Goal: Transaction & Acquisition: Download file/media

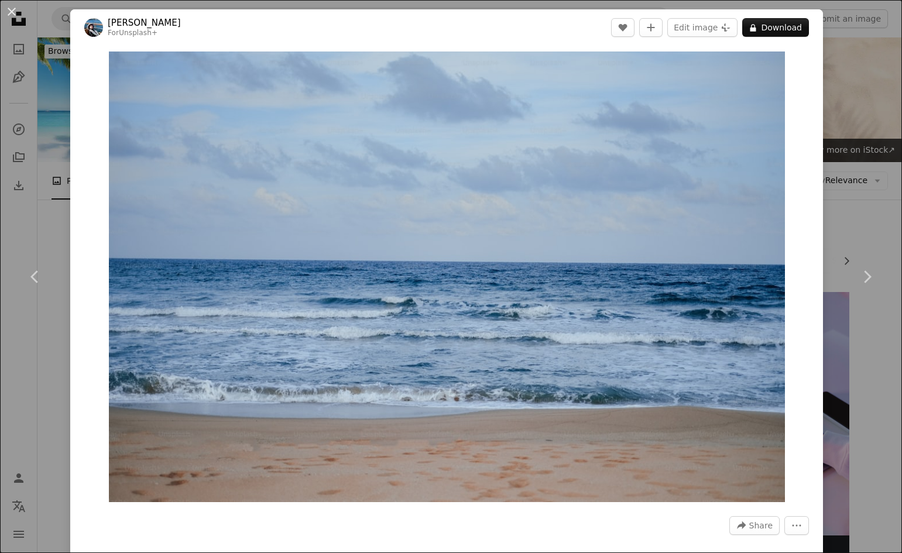
scroll to position [44413, 0]
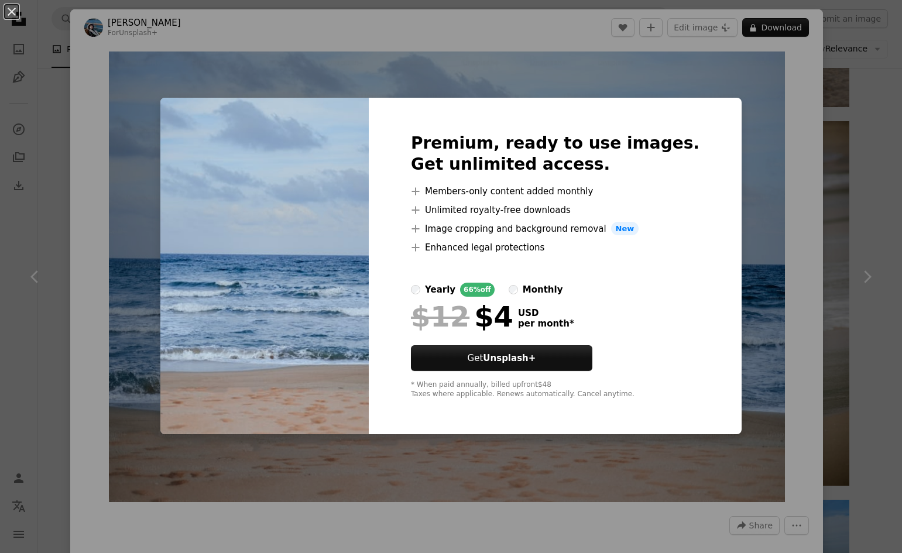
click at [855, 218] on div "An X shape Premium, ready to use images. Get unlimited access. A plus sign Memb…" at bounding box center [451, 276] width 902 height 553
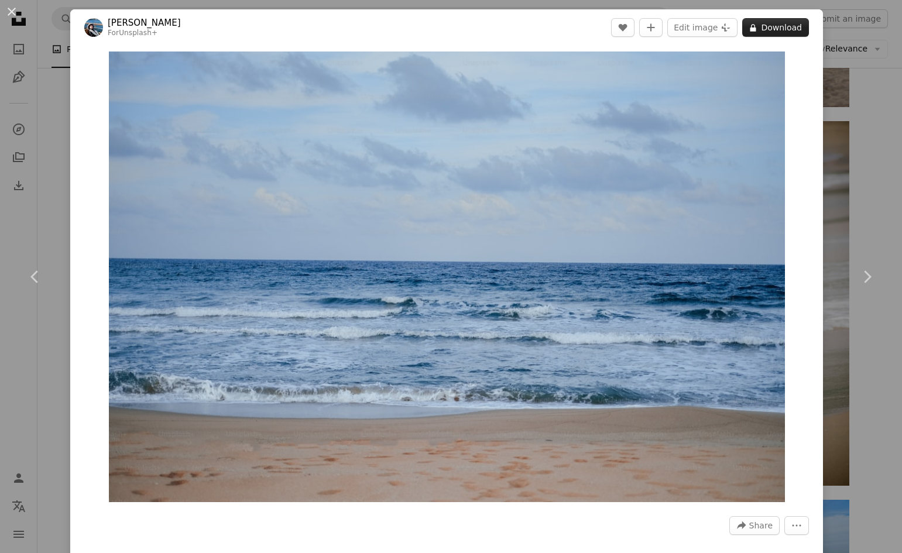
click at [760, 29] on button "A lock Download" at bounding box center [775, 27] width 67 height 19
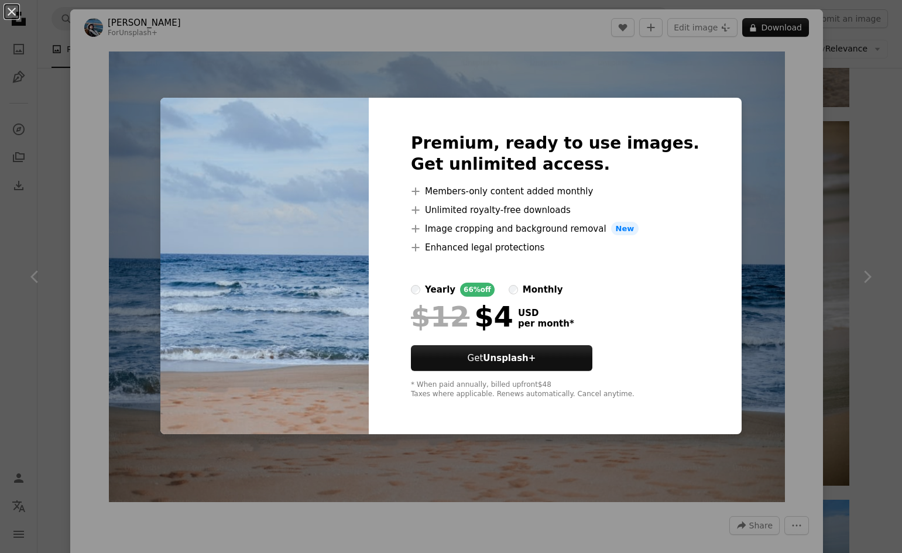
click at [811, 363] on div "An X shape Premium, ready to use images. Get unlimited access. A plus sign Memb…" at bounding box center [451, 276] width 902 height 553
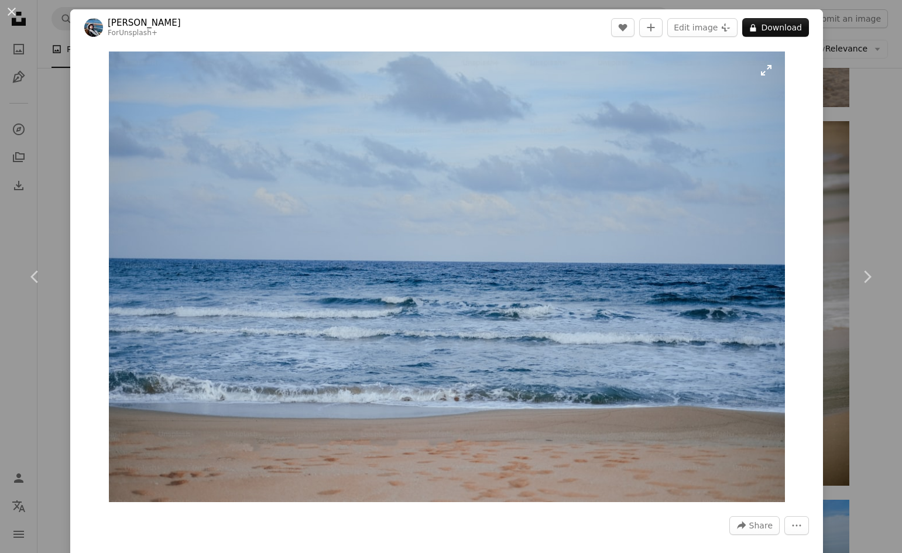
click at [170, 111] on img "Zoom in on this image" at bounding box center [447, 277] width 676 height 451
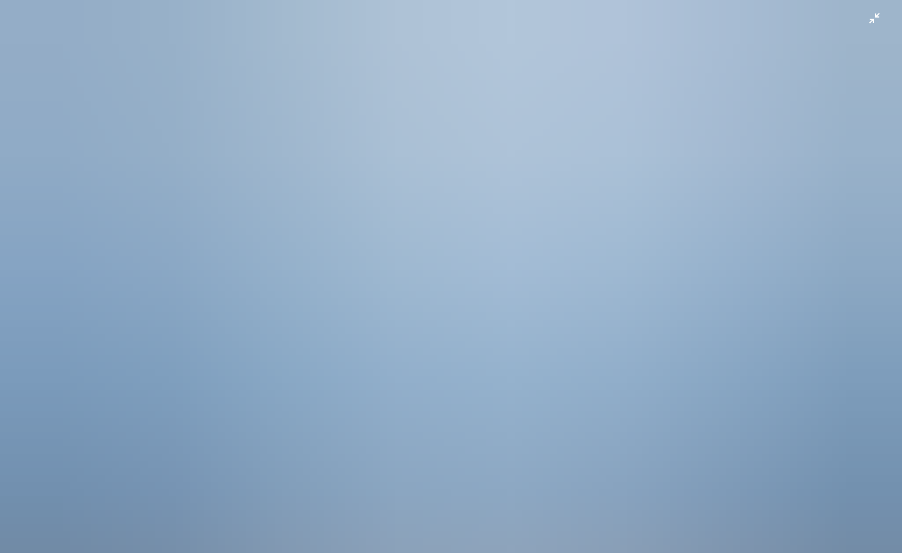
scroll to position [36, 0]
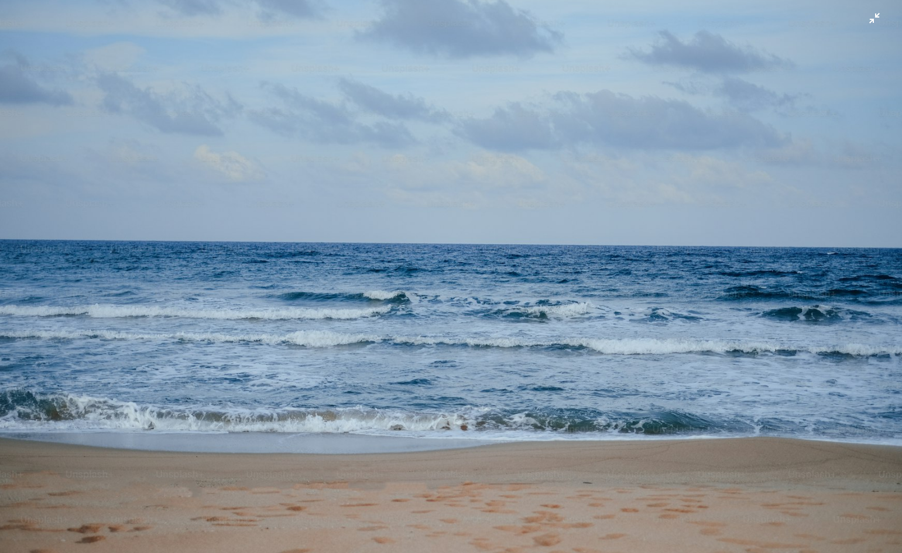
click at [613, 380] on img "Zoom out on this image" at bounding box center [450, 264] width 903 height 602
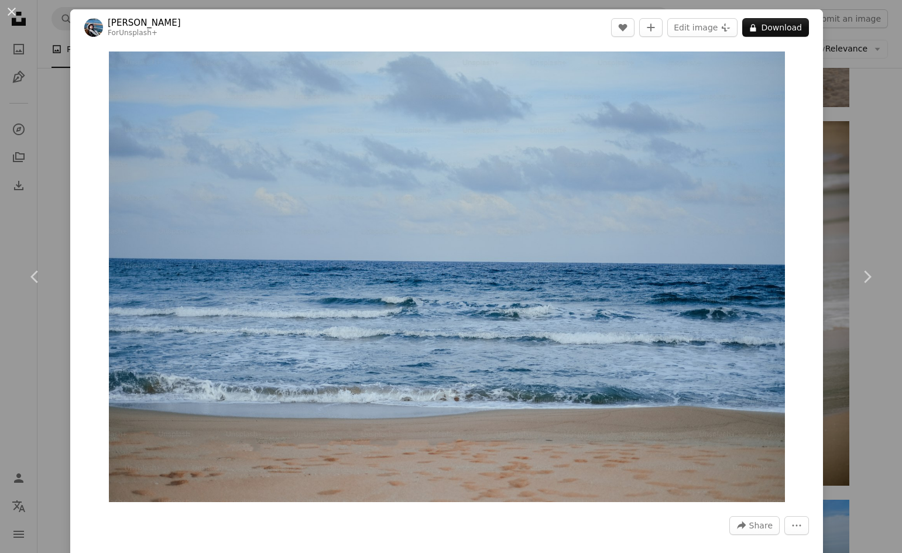
click at [116, 24] on link "[PERSON_NAME]" at bounding box center [144, 23] width 73 height 12
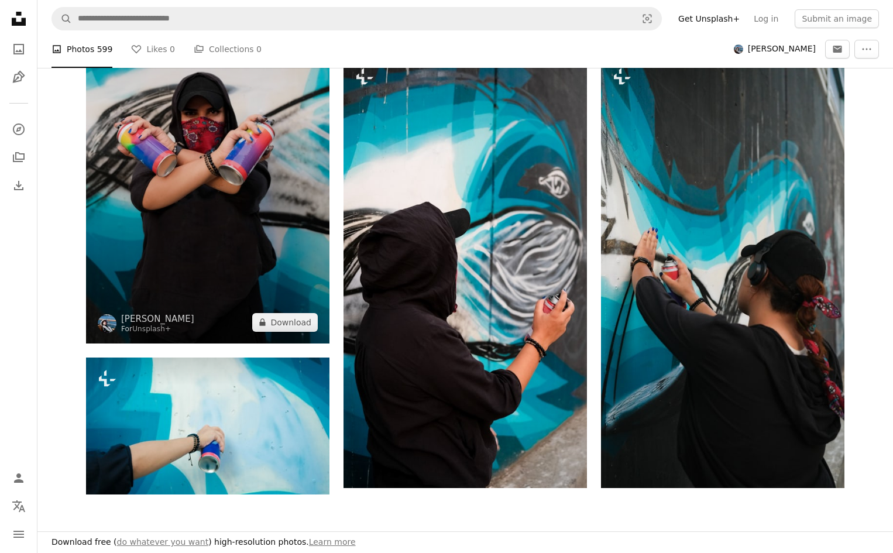
scroll to position [2341, 0]
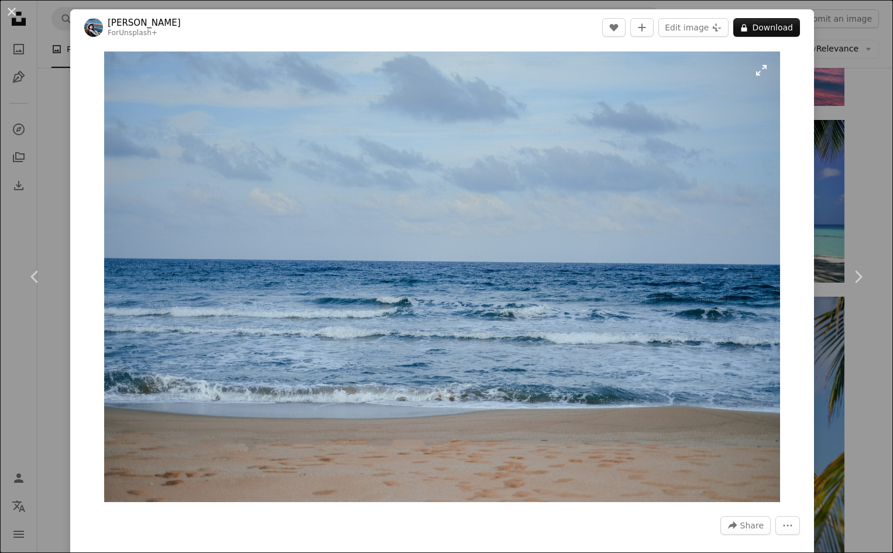
scroll to position [44413, 0]
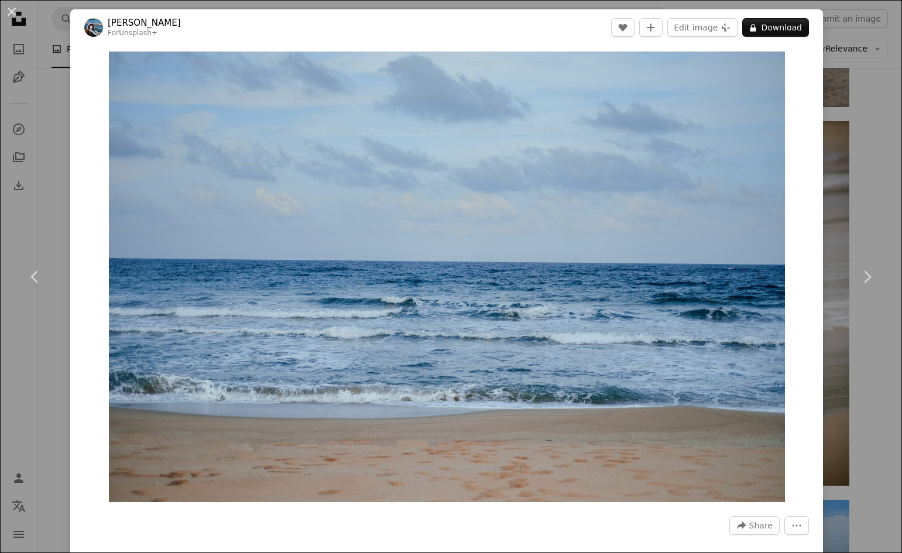
click at [859, 358] on div "An X shape Chevron left Chevron right [PERSON_NAME] For Unsplash+ A heart A plu…" at bounding box center [451, 276] width 902 height 553
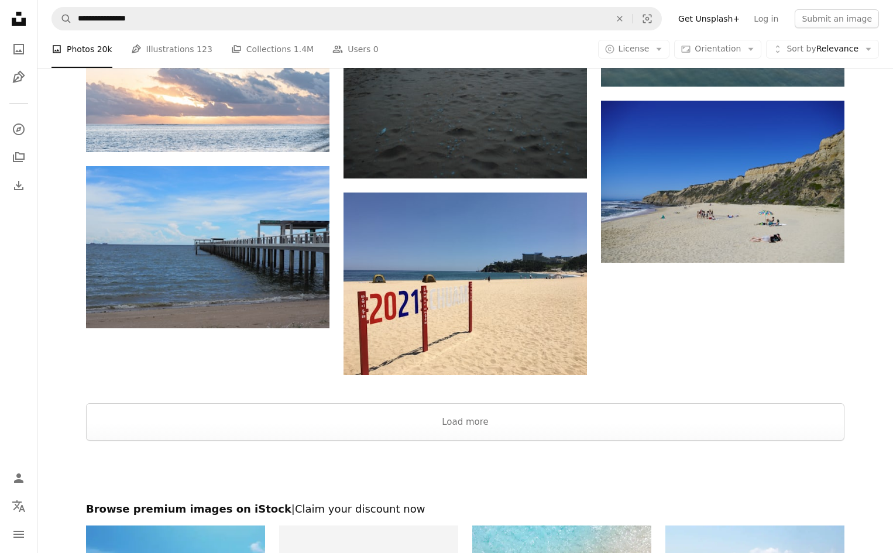
scroll to position [46696, 0]
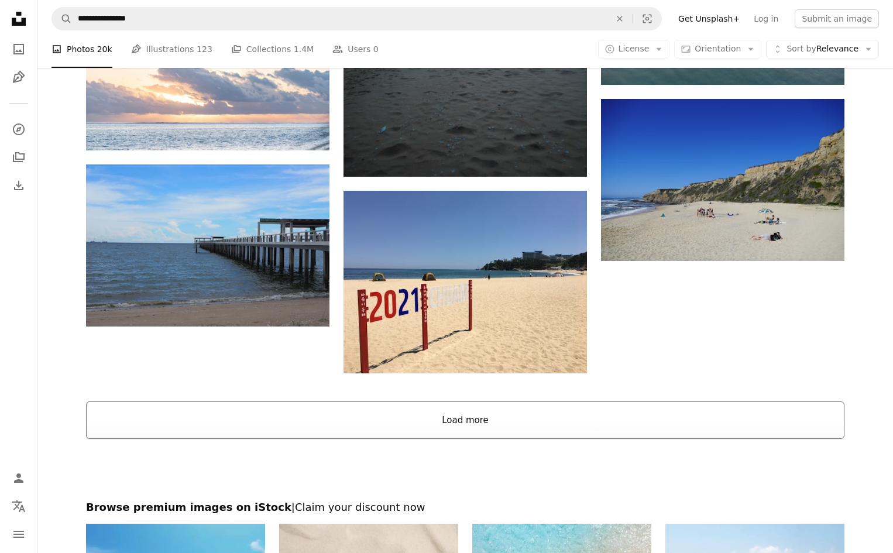
click at [561, 420] on button "Load more" at bounding box center [465, 420] width 759 height 37
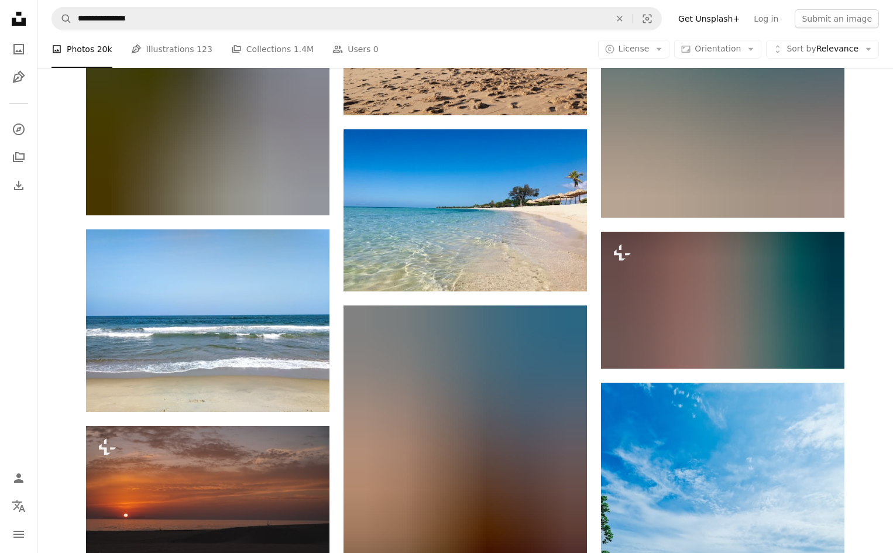
scroll to position [48628, 0]
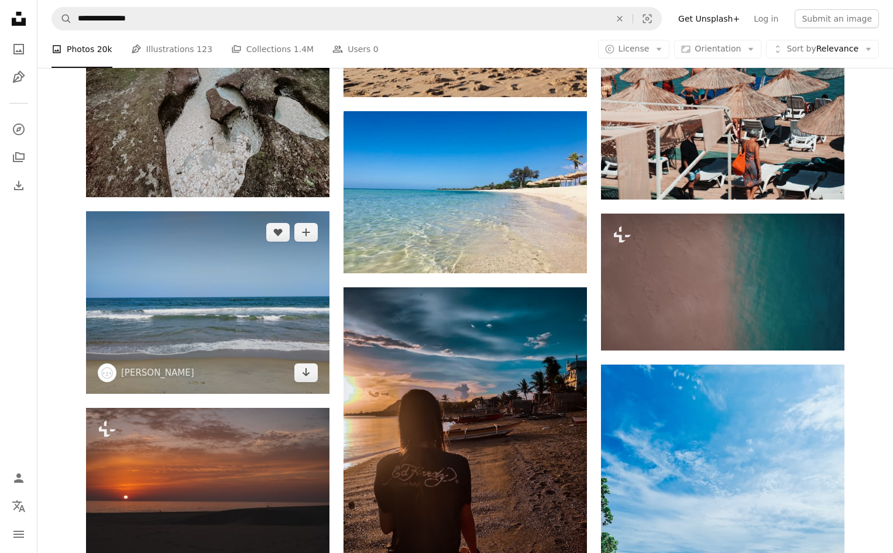
click at [217, 340] on img at bounding box center [208, 302] width 244 height 183
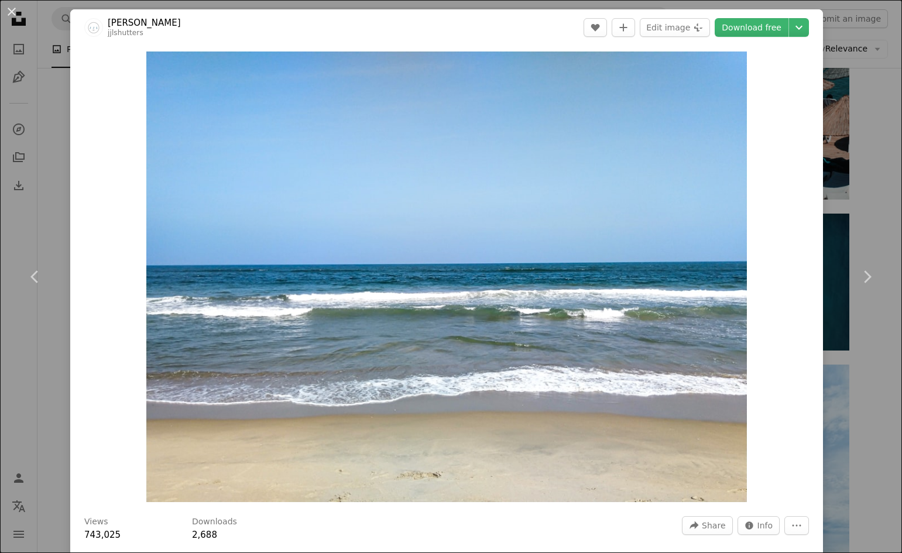
click at [858, 403] on div "An X shape Chevron left Chevron right [PERSON_NAME] jjlshutters A heart A plus …" at bounding box center [451, 276] width 902 height 553
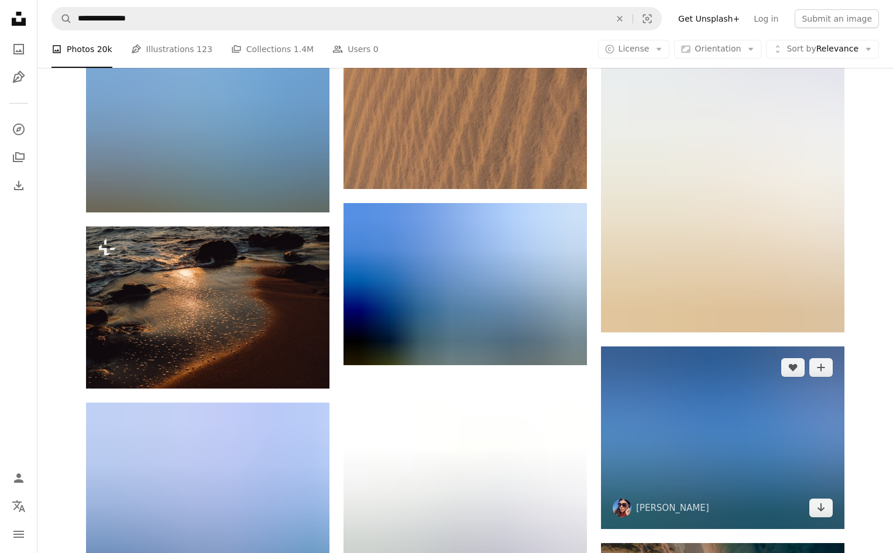
scroll to position [61735, 0]
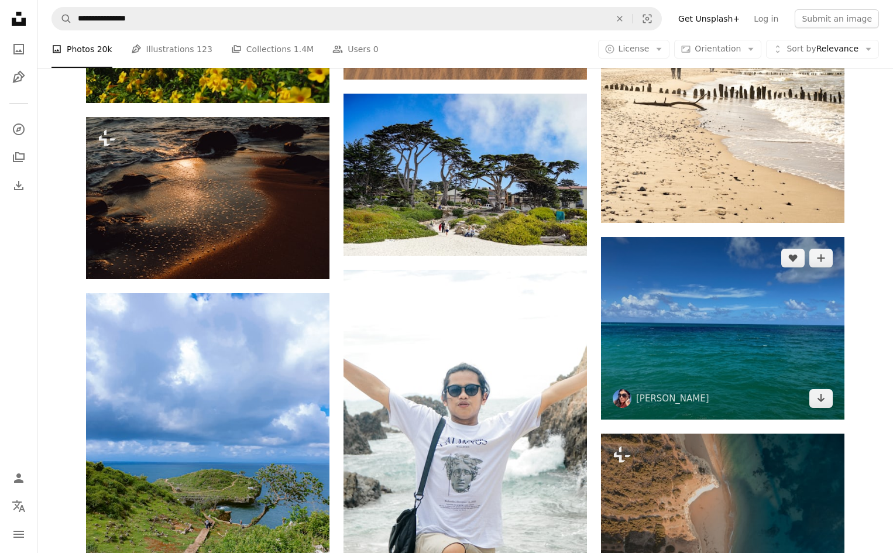
click at [723, 368] on img at bounding box center [723, 328] width 244 height 183
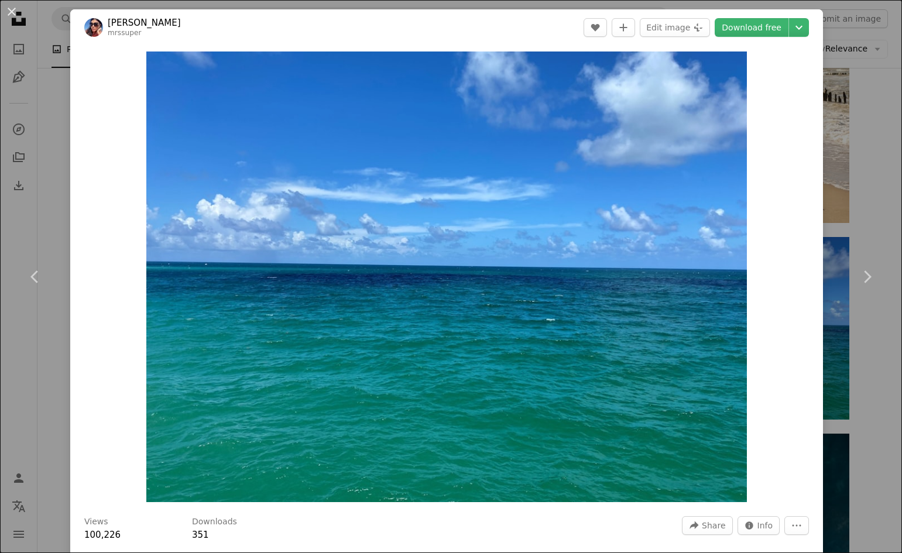
click at [856, 362] on div "An X shape Chevron left Chevron right Marina G mrssuper A heart A plus sign Edi…" at bounding box center [451, 276] width 902 height 553
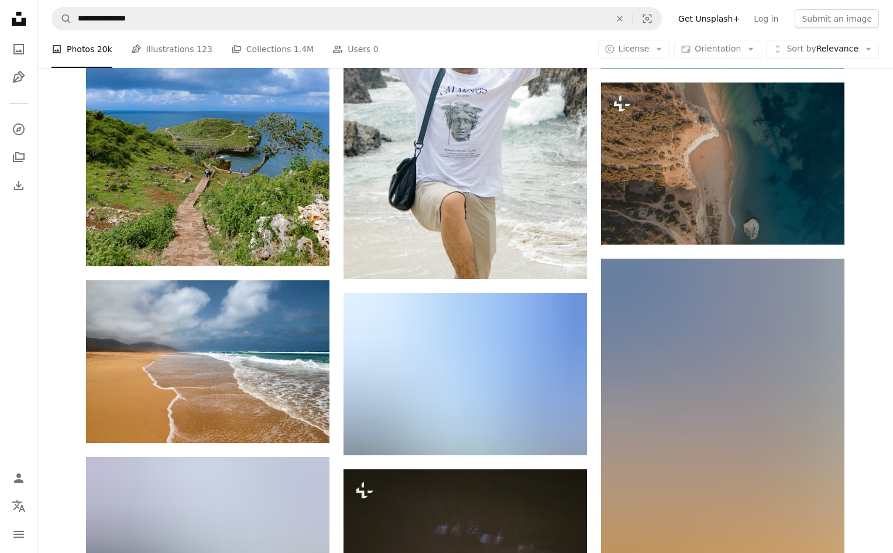
scroll to position [62262, 0]
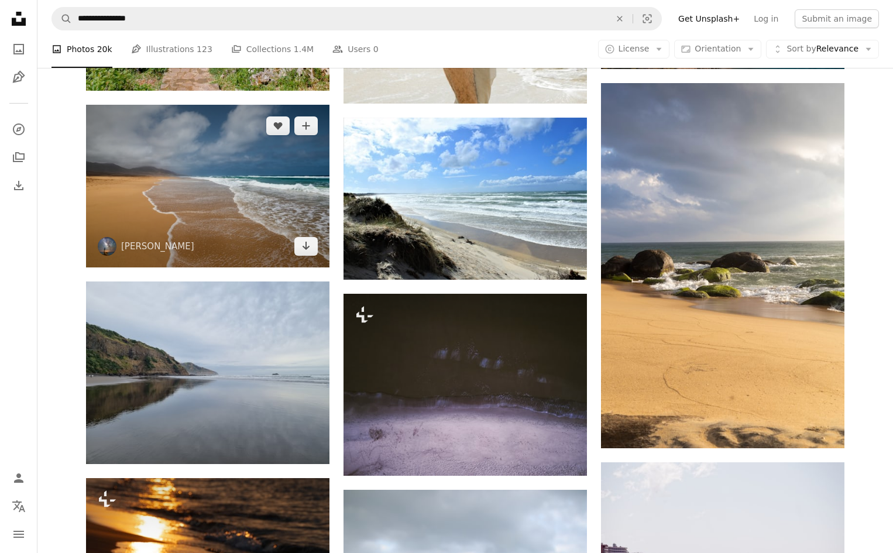
click at [256, 214] on img at bounding box center [208, 186] width 244 height 163
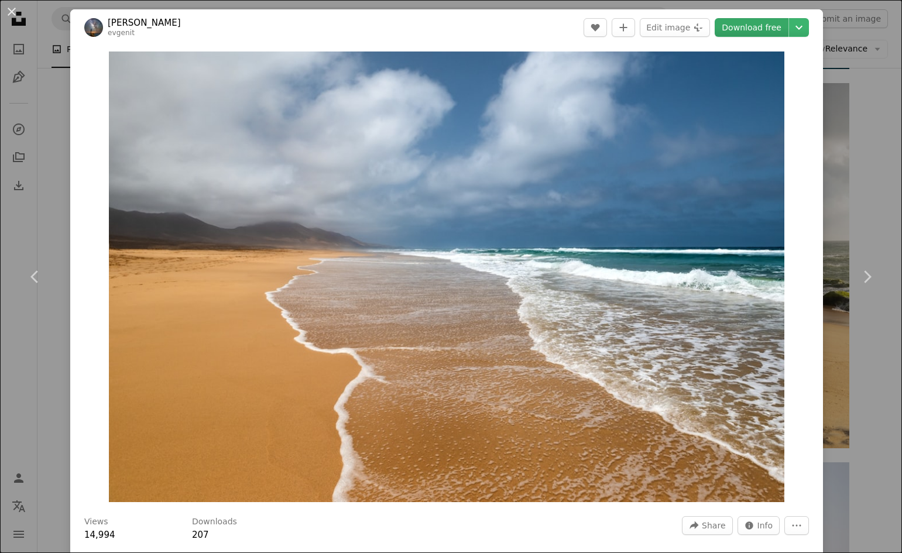
click at [753, 29] on link "Download free" at bounding box center [752, 27] width 74 height 19
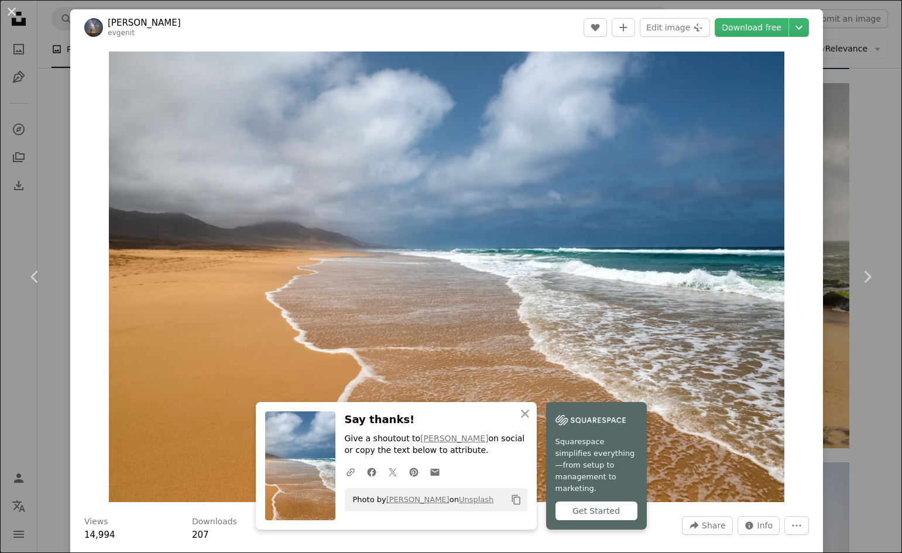
click at [863, 387] on div "An X shape Chevron left Chevron right [PERSON_NAME] evgenit A heart A plus sign…" at bounding box center [451, 276] width 902 height 553
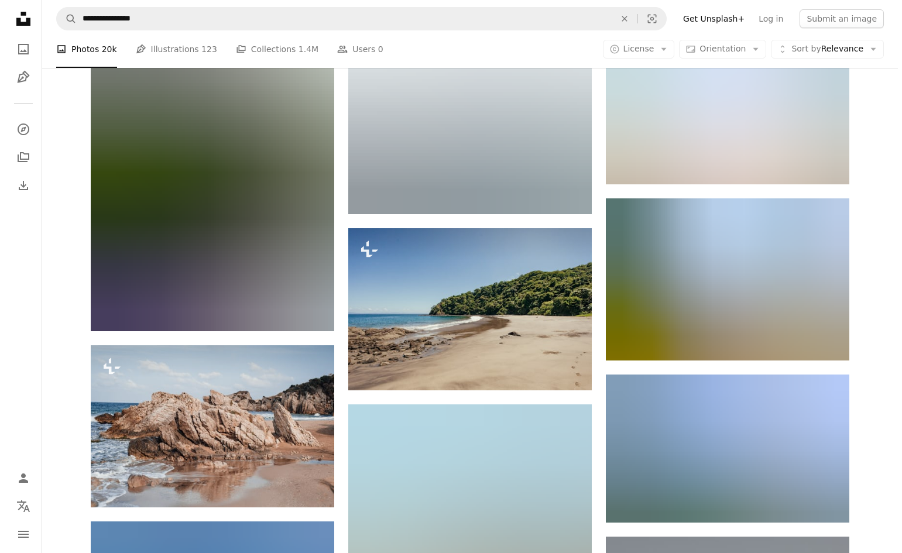
scroll to position [65774, 0]
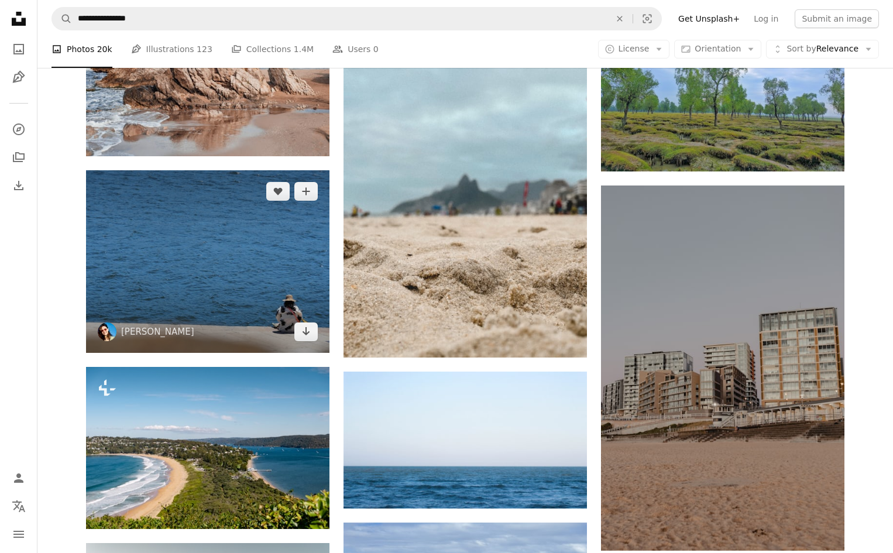
click at [200, 245] on img at bounding box center [208, 261] width 244 height 183
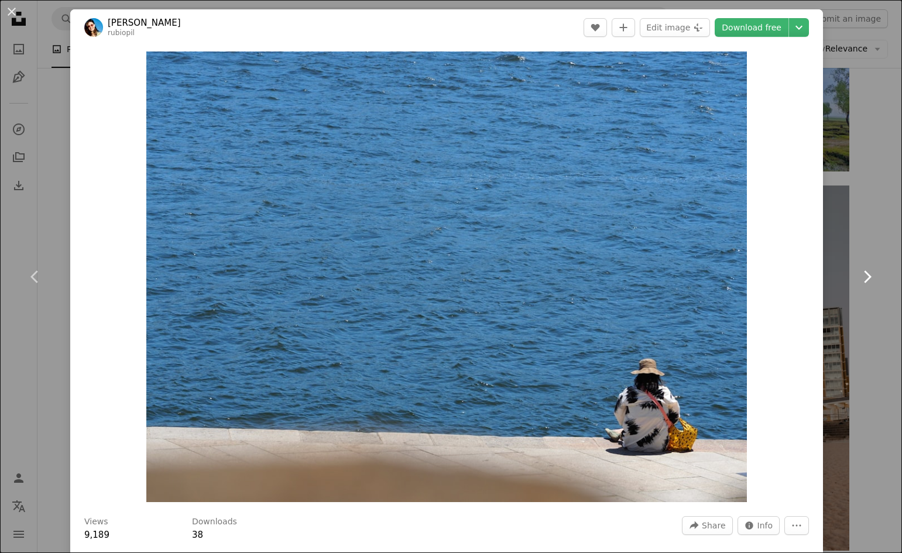
click at [866, 241] on link "Chevron right" at bounding box center [867, 277] width 70 height 112
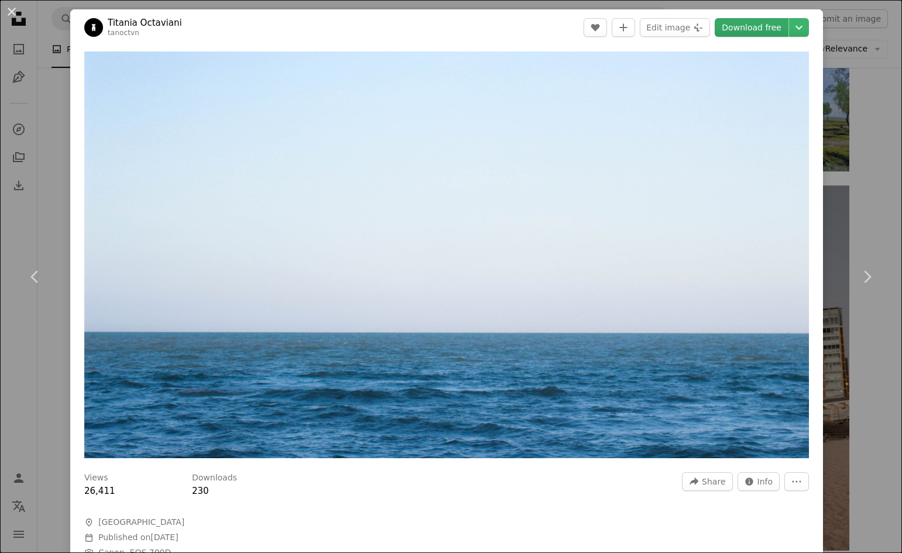
click at [747, 36] on link "Download free" at bounding box center [752, 27] width 74 height 19
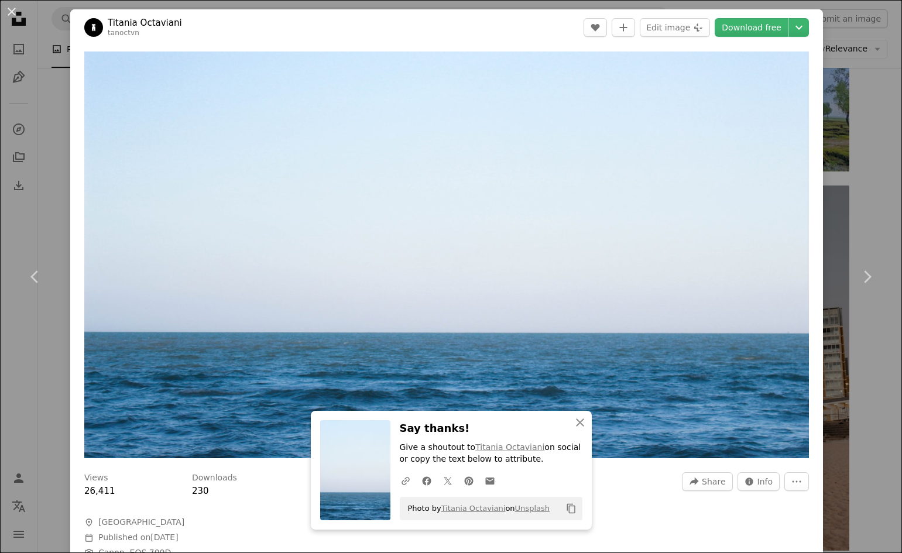
click at [868, 367] on div "An X shape Chevron left Chevron right Titania Octaviani tanoctvn A heart A plus…" at bounding box center [451, 276] width 902 height 553
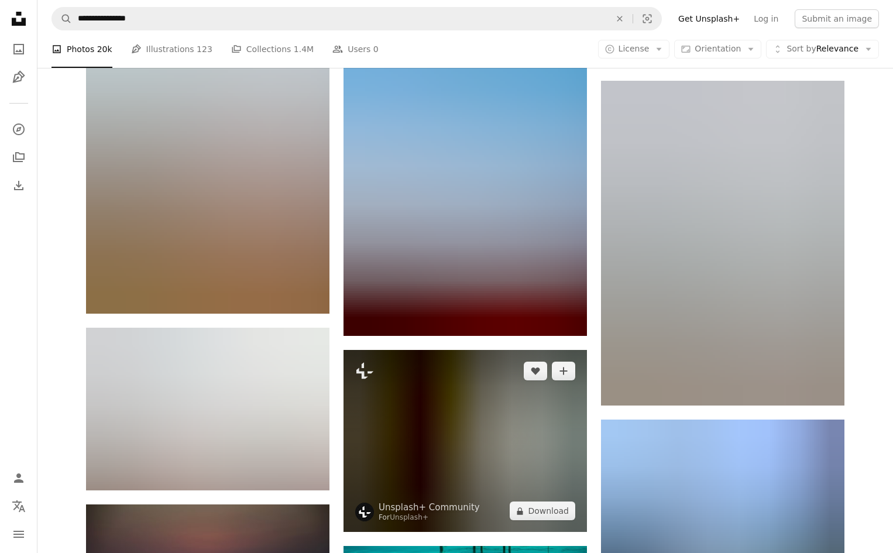
scroll to position [71100, 0]
